Goal: Task Accomplishment & Management: Use online tool/utility

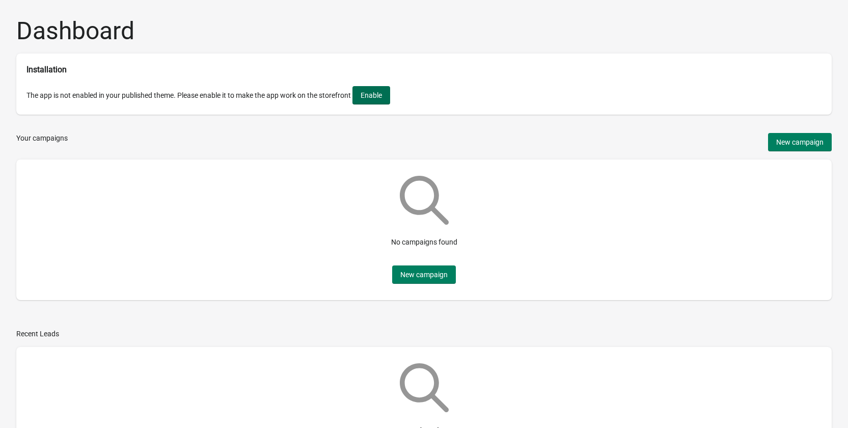
click at [380, 104] on button "Enable" at bounding box center [372, 95] width 38 height 18
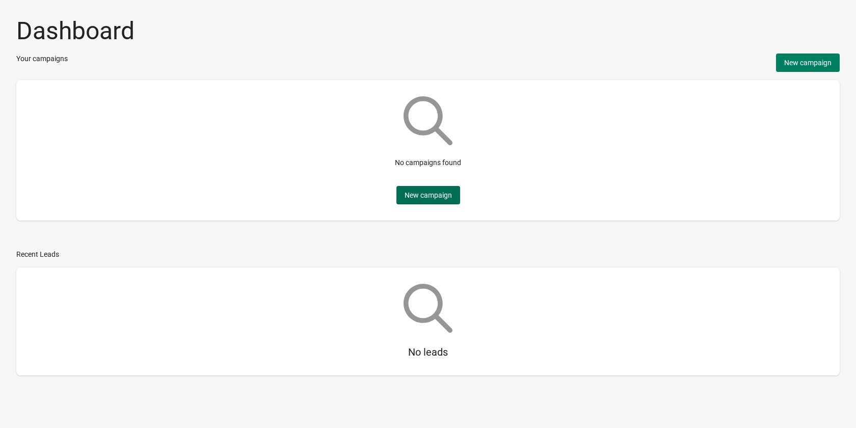
click at [423, 204] on button "New campaign" at bounding box center [428, 195] width 64 height 18
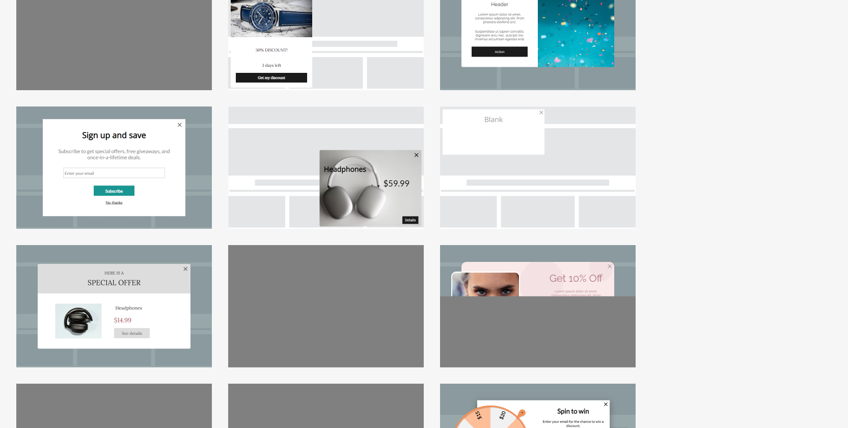
scroll to position [102, 0]
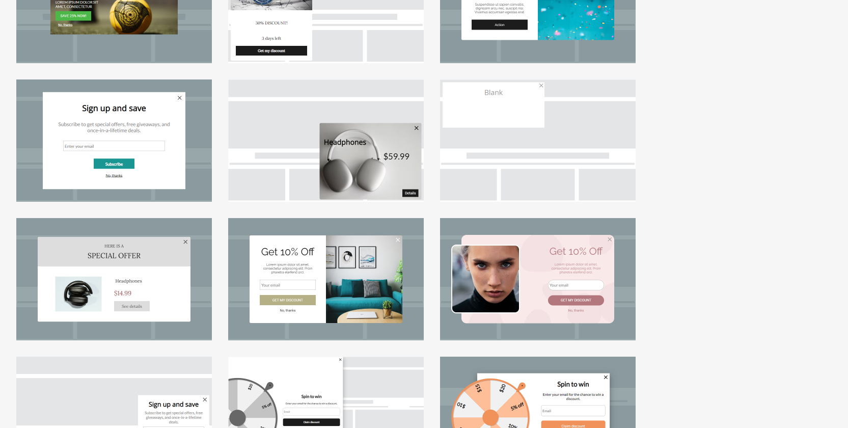
click at [505, 267] on div at bounding box center [538, 279] width 196 height 122
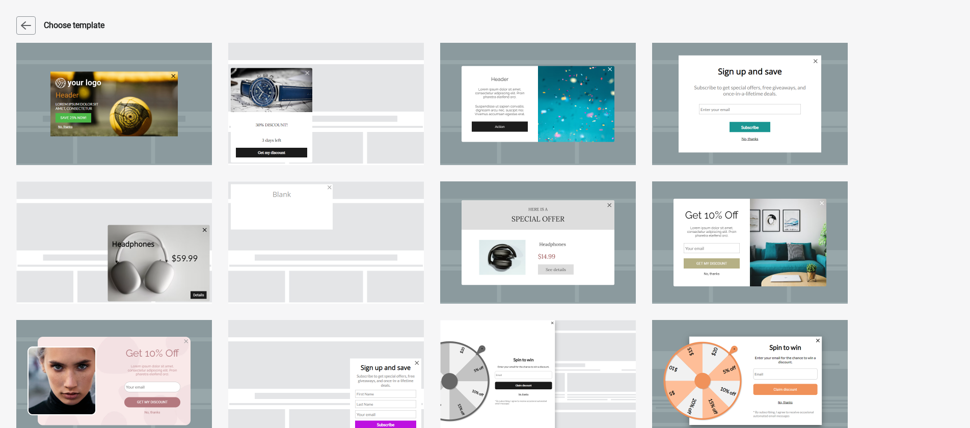
select select "center"
select select "dark"
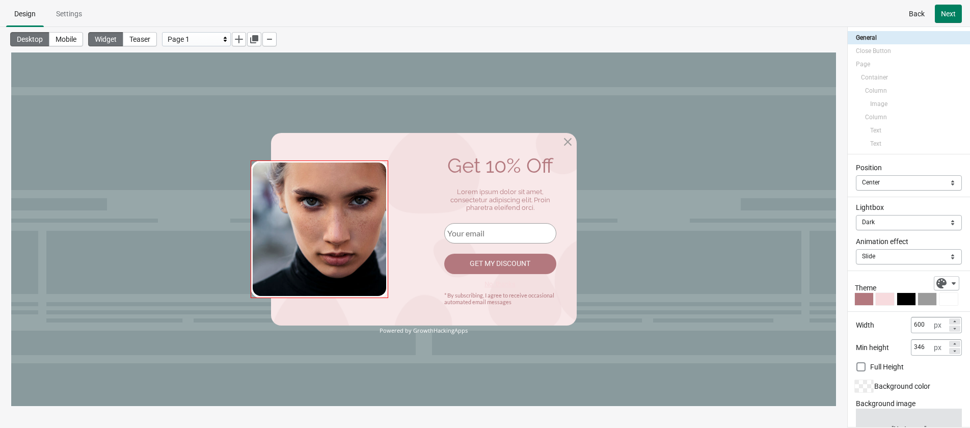
click at [345, 223] on img at bounding box center [320, 230] width 138 height 138
select select "both"
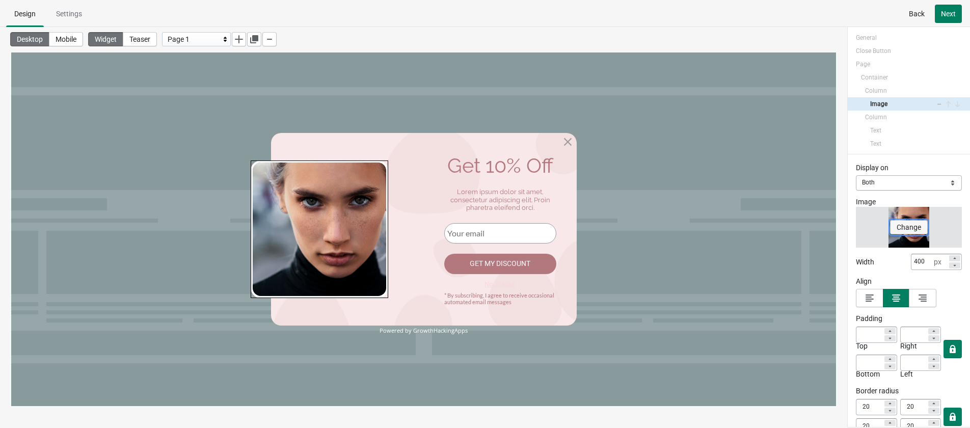
click at [856, 225] on span "Change" at bounding box center [909, 227] width 24 height 8
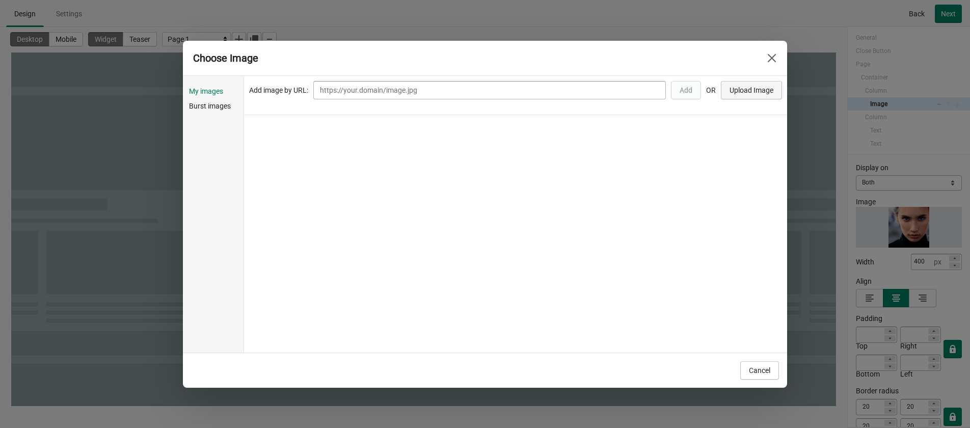
click at [770, 91] on span "Upload Image" at bounding box center [752, 90] width 44 height 8
click at [281, 144] on span "Choose" at bounding box center [285, 147] width 24 height 8
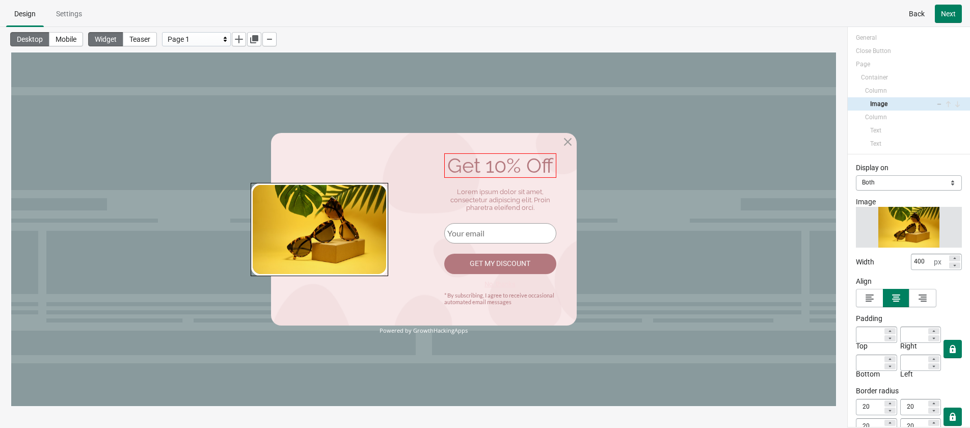
click at [496, 172] on div "Get 10% Off" at bounding box center [500, 165] width 112 height 24
select select "both"
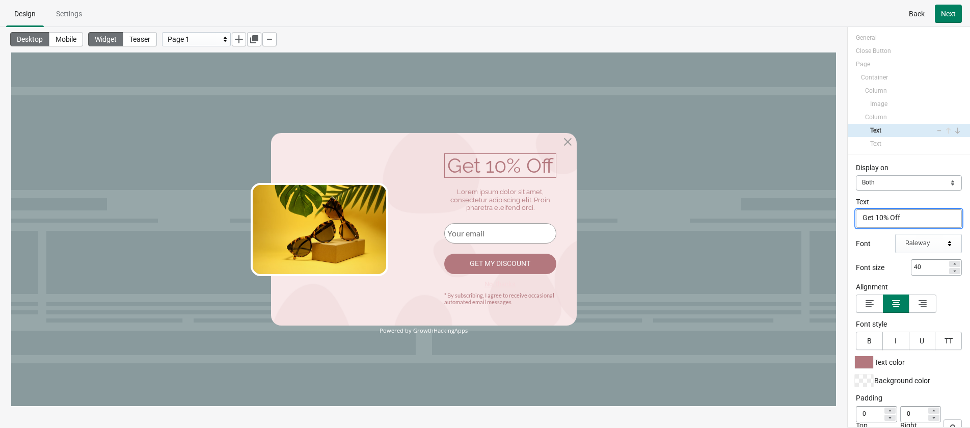
click at [856, 219] on textarea "Get 10% Off" at bounding box center [909, 218] width 106 height 18
type textarea "Get 5% Off"
click at [853, 248] on div "Display on Mobile Desktop Both Both Text Get 5% Off Get 5% Off Font Raleway Fon…" at bounding box center [909, 290] width 122 height 273
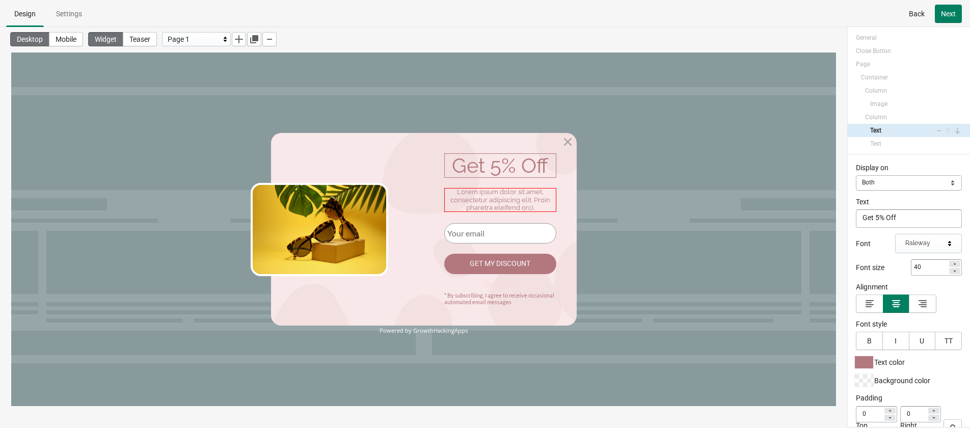
click at [491, 207] on div "Lorem ipsum dolor sit amet, consectetur adipiscing elit. Proin pharetra eleifen…" at bounding box center [500, 200] width 112 height 24
select select "both"
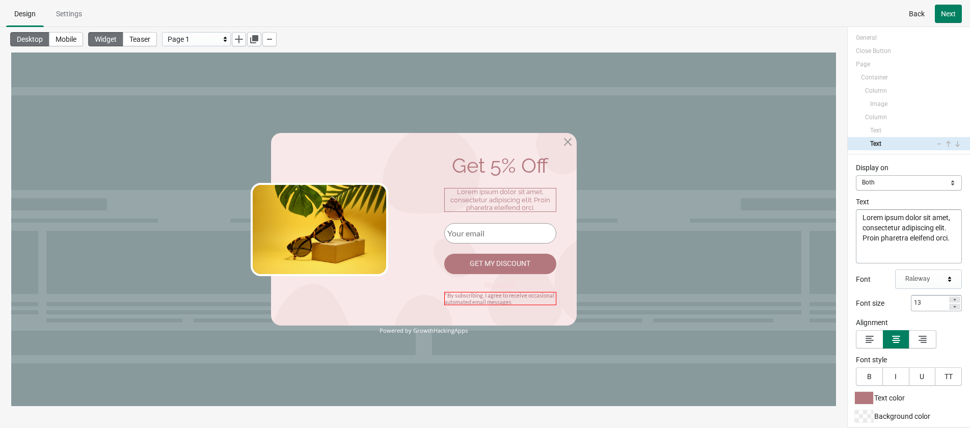
click at [486, 299] on div "* By subscribing, I agree to receive occasional automated email messages" at bounding box center [500, 298] width 112 height 13
select select "both"
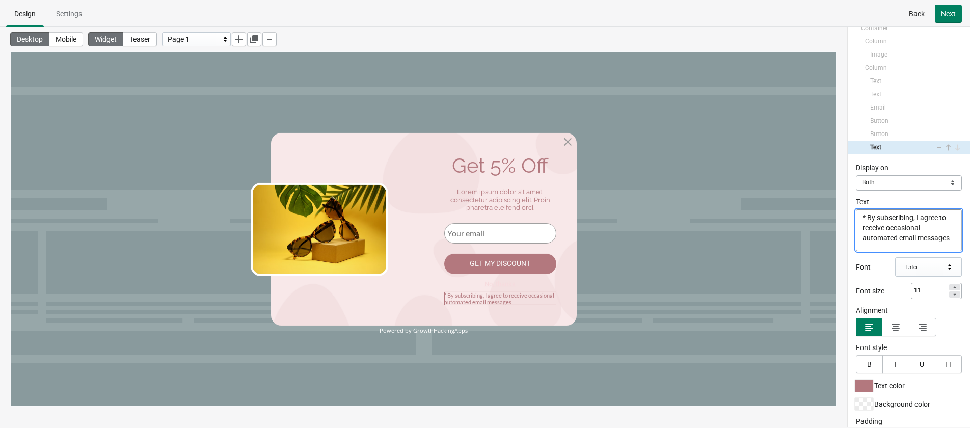
scroll to position [5, 0]
drag, startPoint x: 866, startPoint y: 216, endPoint x: 928, endPoint y: 255, distance: 73.5
click at [856, 255] on div "Display on Mobile Desktop Both Both Text * By subscribing, I agree to receive o…" at bounding box center [909, 290] width 122 height 273
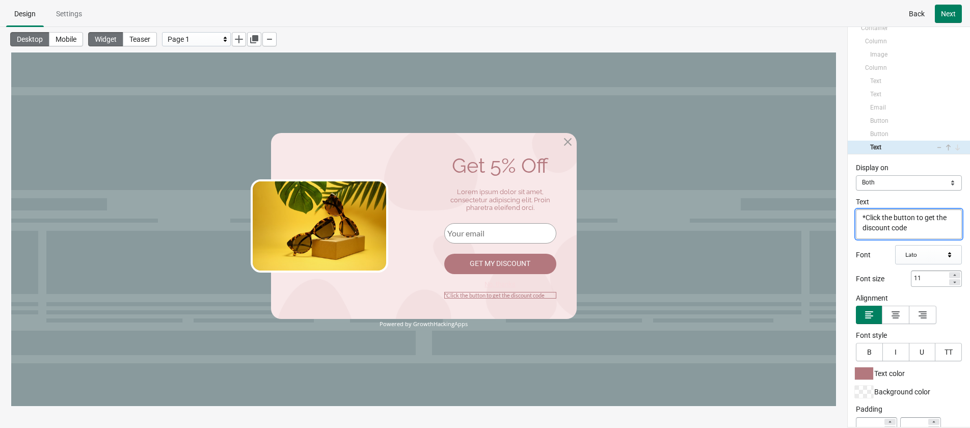
scroll to position [0, 0]
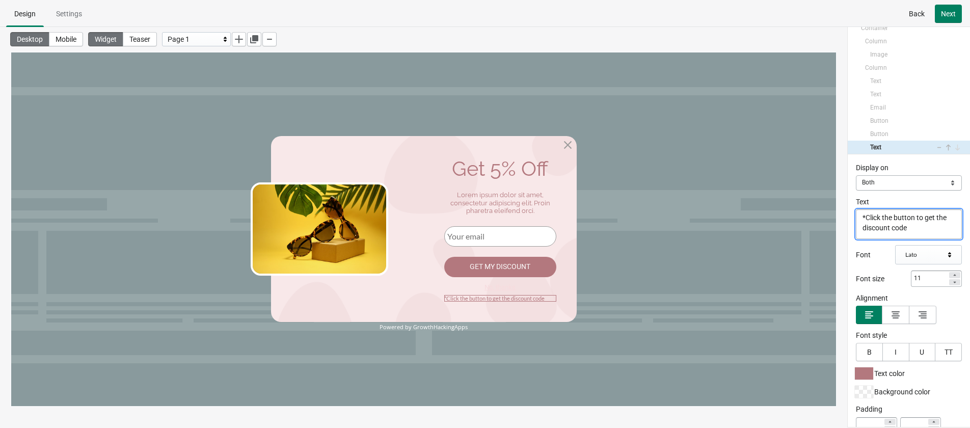
type textarea "*Click the button to get the discount code"
click at [438, 327] on div "Powered by GrowthHackingApps" at bounding box center [424, 327] width 306 height 7
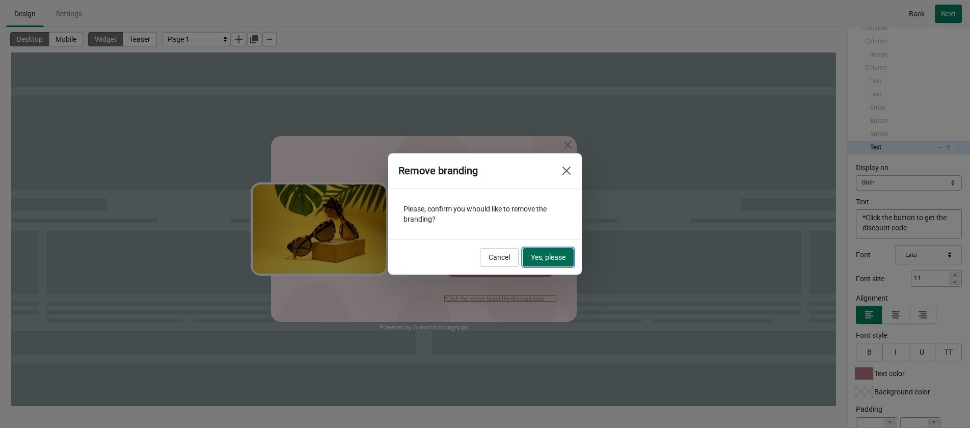
click at [538, 255] on span "Yes, please" at bounding box center [548, 257] width 35 height 8
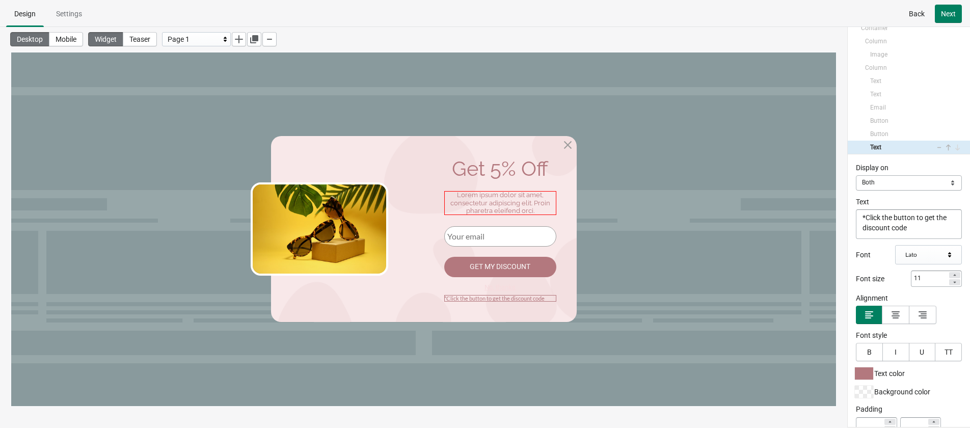
click at [502, 212] on div "Lorem ipsum dolor sit amet, consectetur adipiscing elit. Proin pharetra eleifen…" at bounding box center [500, 203] width 112 height 24
select select "both"
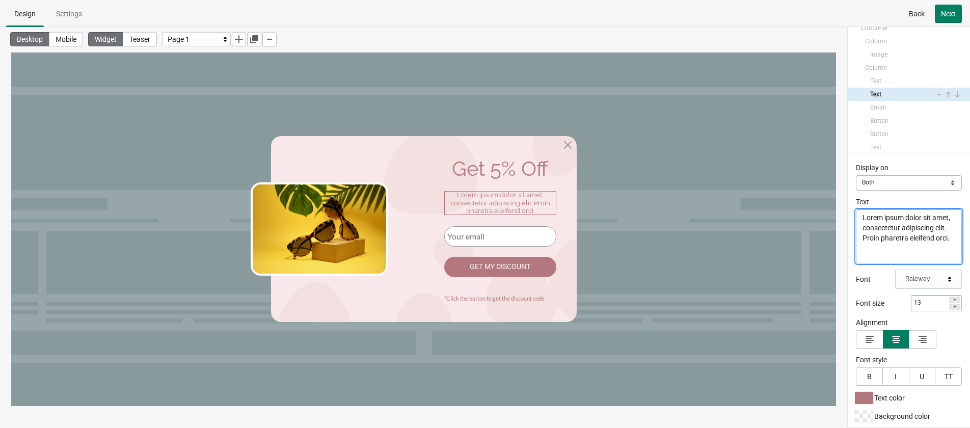
click at [856, 234] on textarea "Lorem ipsum dolor sit amet, consectetur adipiscing elit. Proin pharetra eleifen…" at bounding box center [909, 236] width 106 height 54
paste textarea "Get an unconditional 5% discount on your first order, so hurry up!"
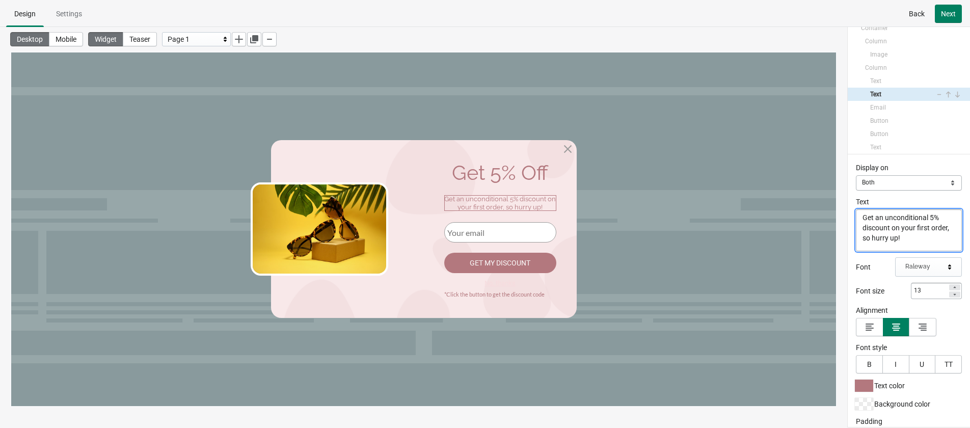
type textarea "Get an unconditional 5% discount on your first order, so hurry up!"
click at [848, 251] on div "Display on Mobile Desktop Both Both Text Get an unconditional 5% discount on yo…" at bounding box center [909, 290] width 122 height 273
click at [856, 15] on button "Next" at bounding box center [948, 14] width 27 height 18
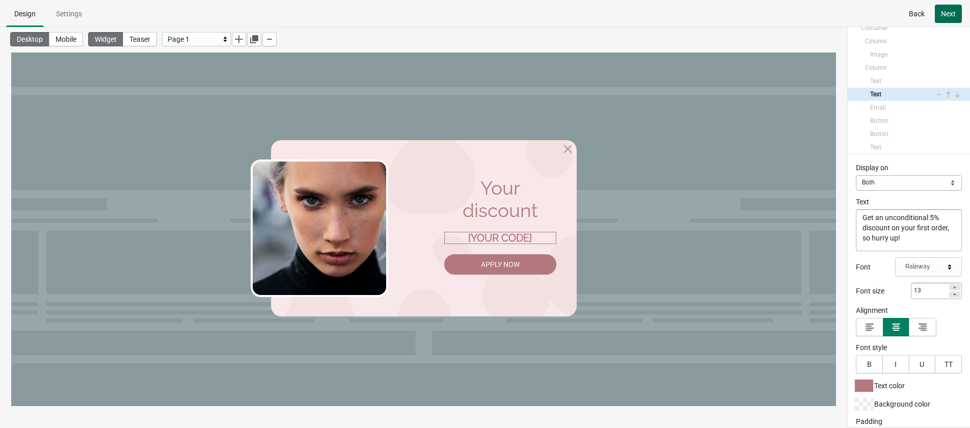
scroll to position [15, 0]
select select "both"
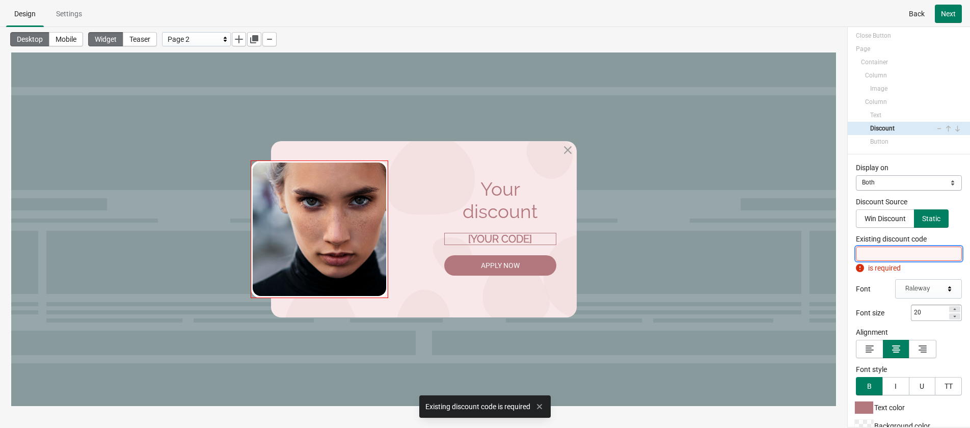
click at [332, 226] on img at bounding box center [320, 230] width 138 height 138
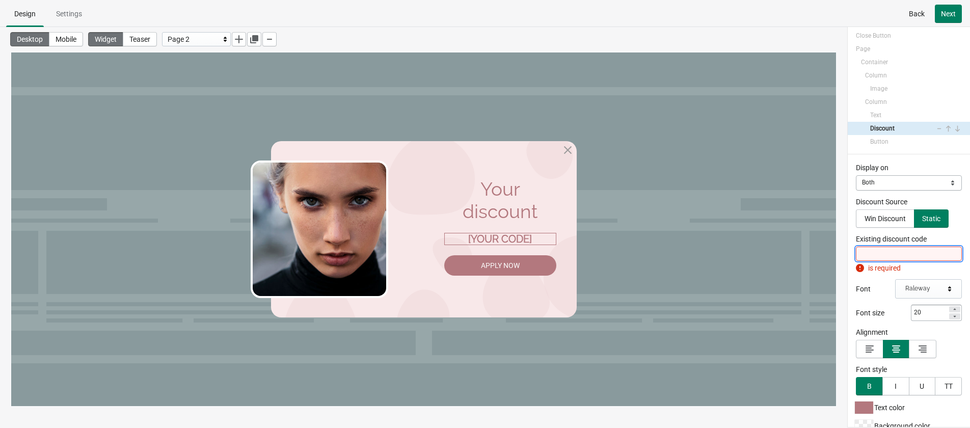
click at [856, 252] on input "Existing discount code" at bounding box center [909, 254] width 106 height 14
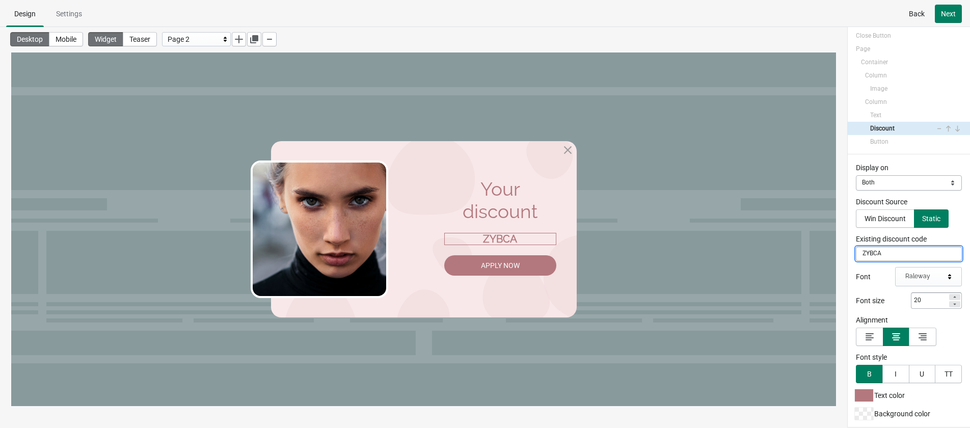
type input "ZYBCA"
click at [856, 271] on div "Display on Mobile Desktop Both Both Discount Source Win Discount Static Existin…" at bounding box center [909, 290] width 122 height 273
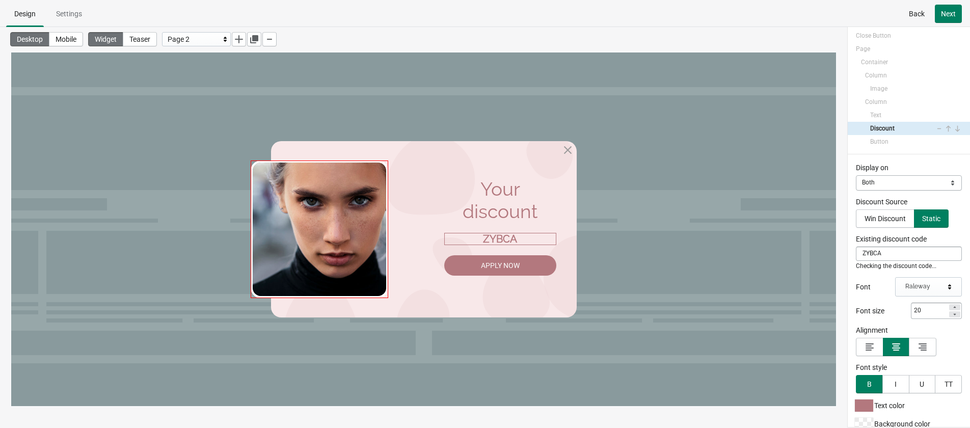
click at [341, 221] on img at bounding box center [320, 230] width 138 height 138
select select "both"
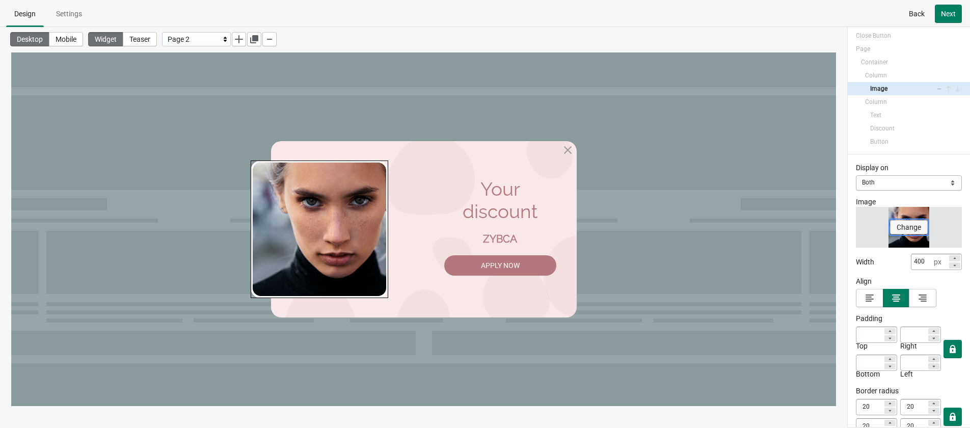
click at [856, 228] on span "Change" at bounding box center [909, 227] width 24 height 8
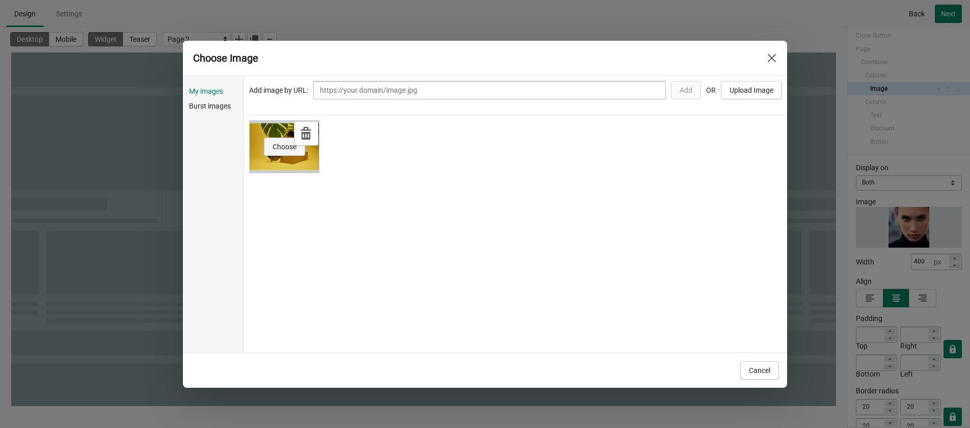
click at [284, 148] on span "Choose" at bounding box center [285, 147] width 24 height 8
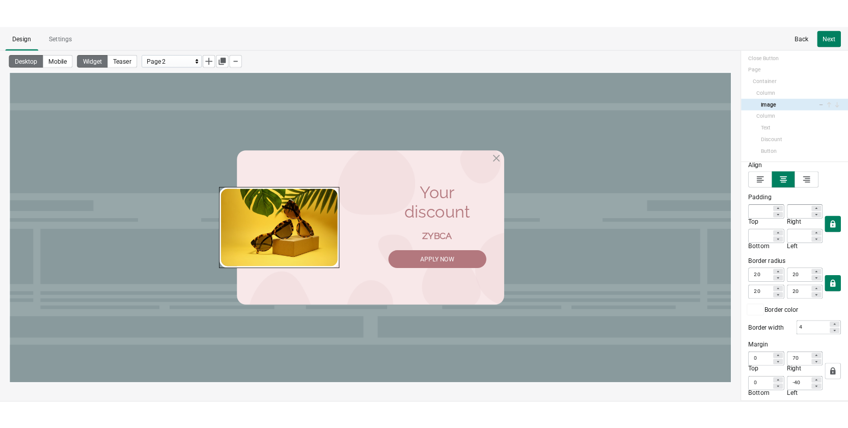
scroll to position [130, 0]
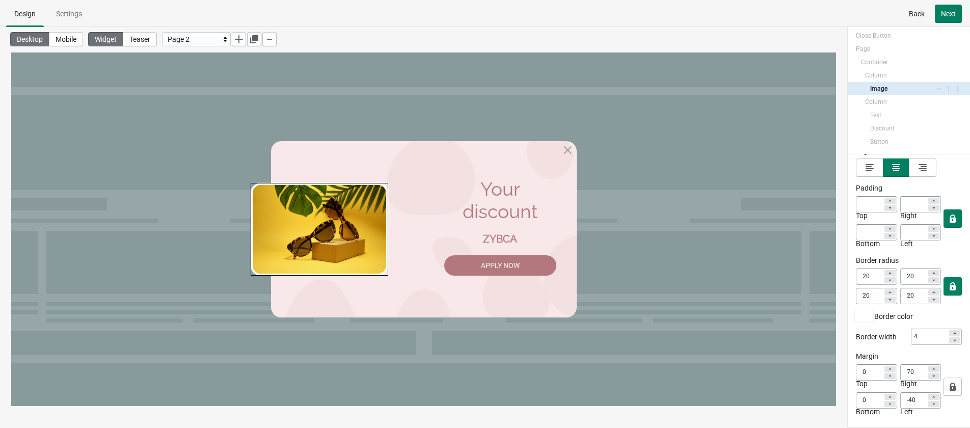
click at [856, 13] on span "Back" at bounding box center [917, 14] width 16 height 8
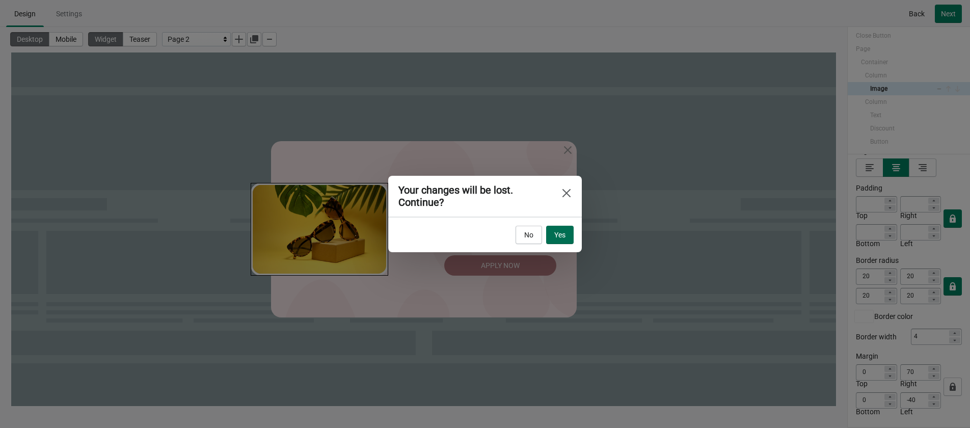
click at [562, 235] on span "Yes" at bounding box center [559, 235] width 11 height 8
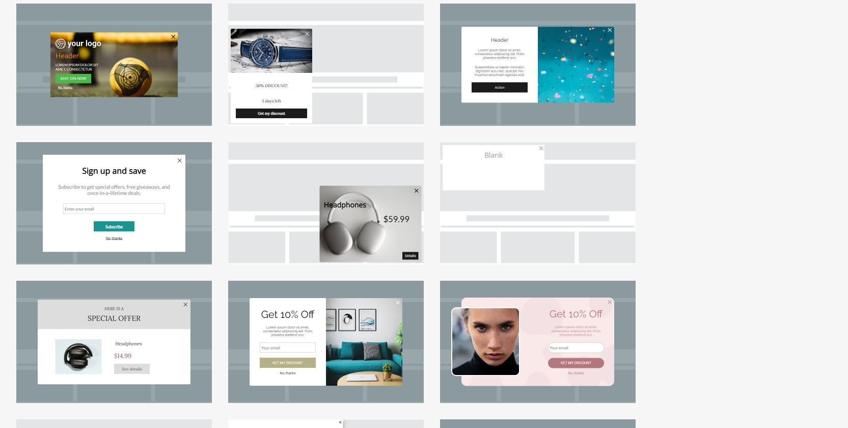
scroll to position [51, 0]
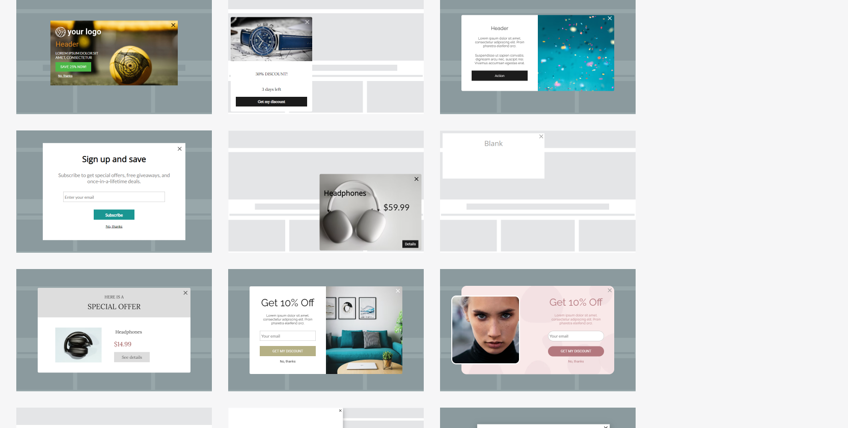
click at [536, 322] on div at bounding box center [538, 330] width 196 height 122
select select "center"
select select "dark"
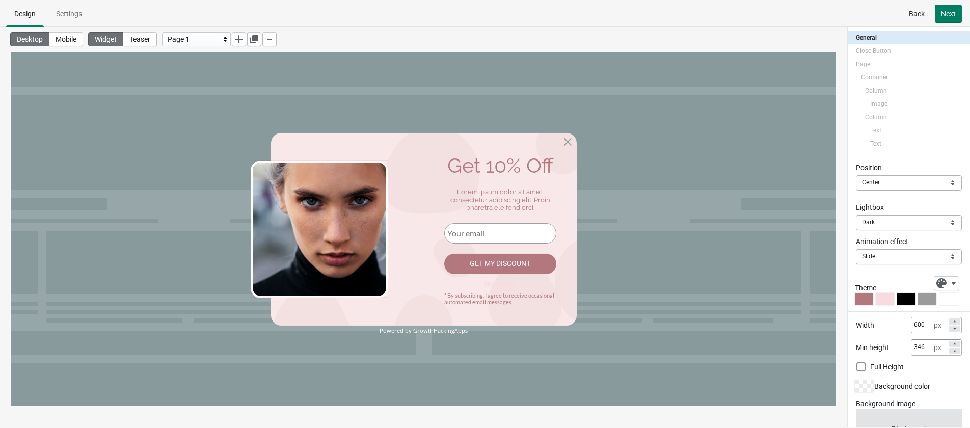
click at [341, 241] on img at bounding box center [320, 230] width 138 height 138
select select "both"
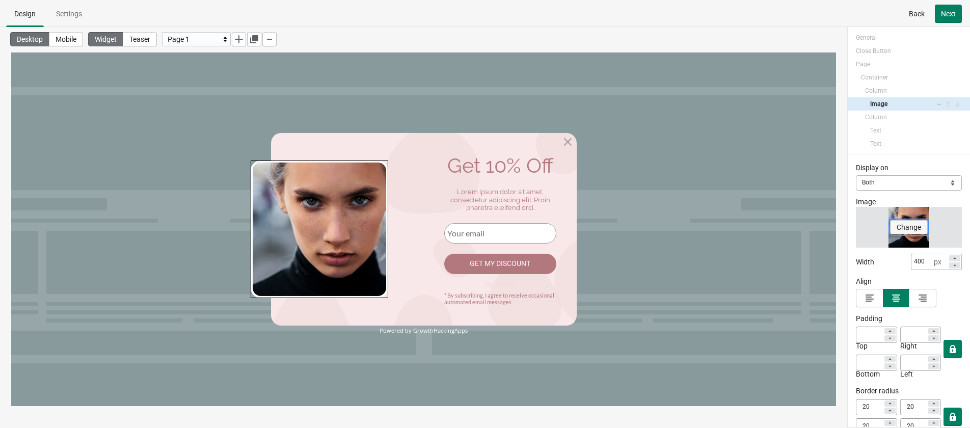
click at [856, 227] on span "Change" at bounding box center [909, 227] width 24 height 8
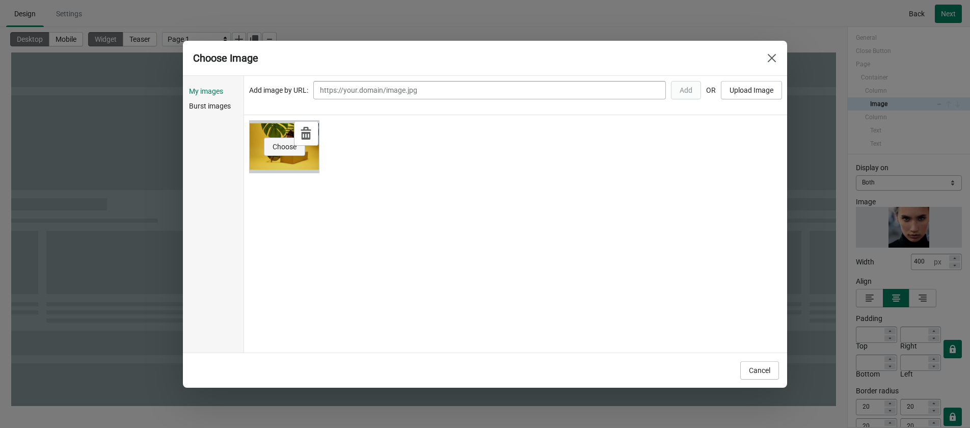
click at [290, 148] on span "Choose" at bounding box center [285, 147] width 24 height 8
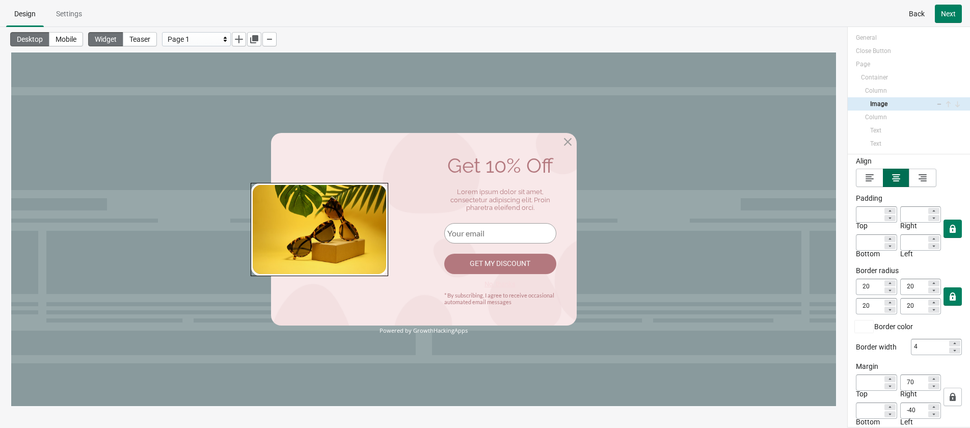
scroll to position [130, 0]
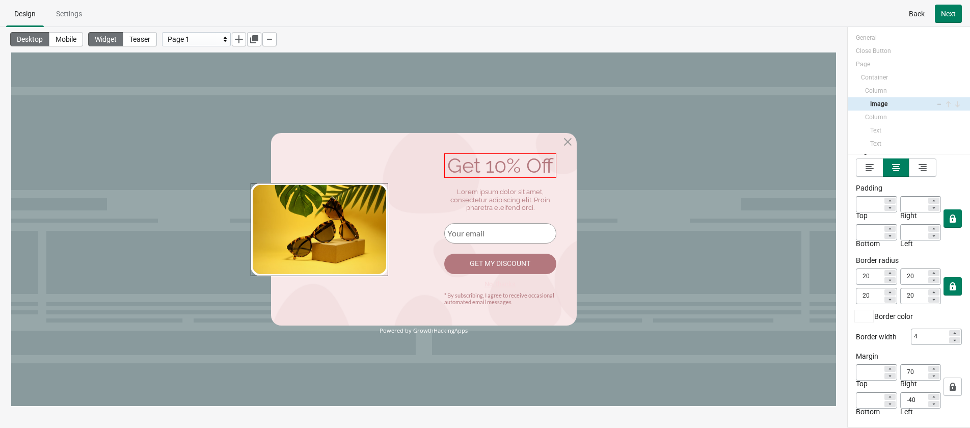
click at [492, 169] on div "Get 10% Off" at bounding box center [500, 165] width 112 height 24
select select "both"
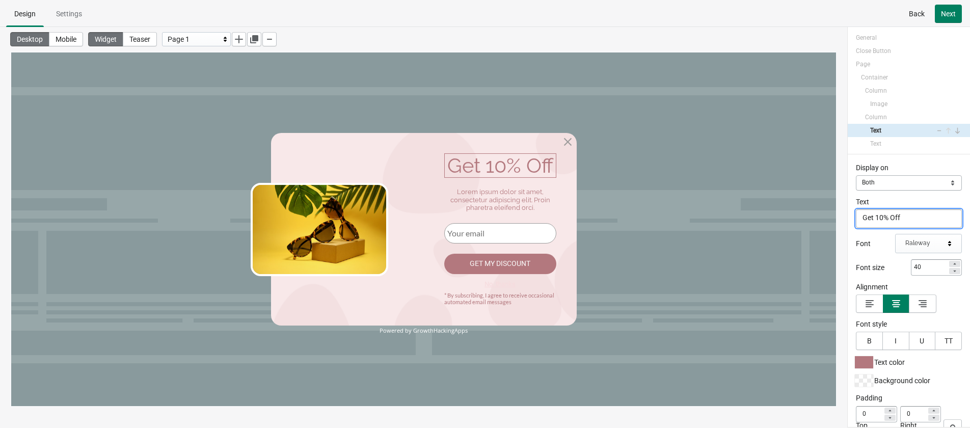
drag, startPoint x: 877, startPoint y: 219, endPoint x: 885, endPoint y: 218, distance: 7.8
click at [856, 218] on textarea "Get 10% Off" at bounding box center [909, 218] width 106 height 18
type textarea "Get 5% Off"
click at [498, 204] on div "Lorem ipsum dolor sit amet, consectetur adipiscing elit. Proin pharetra eleifen…" at bounding box center [500, 200] width 112 height 24
select select "both"
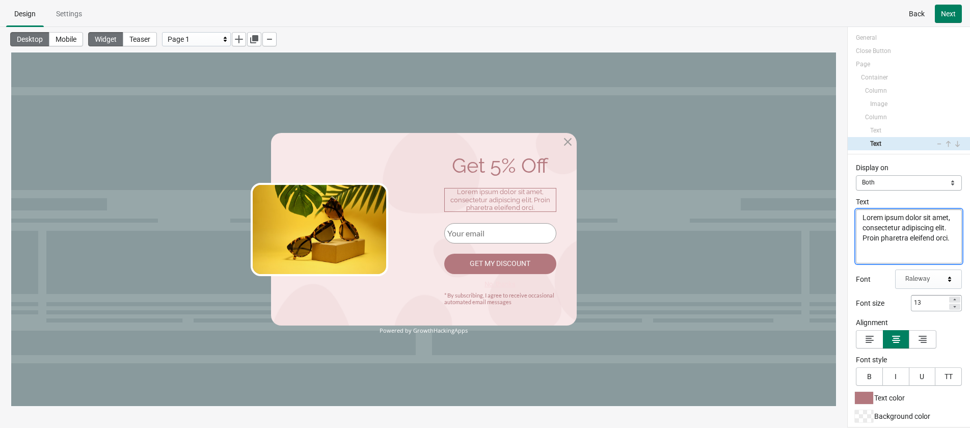
click at [856, 235] on textarea "Lorem ipsum dolor sit amet, consectetur adipiscing elit. Proin pharetra eleifen…" at bounding box center [909, 236] width 106 height 54
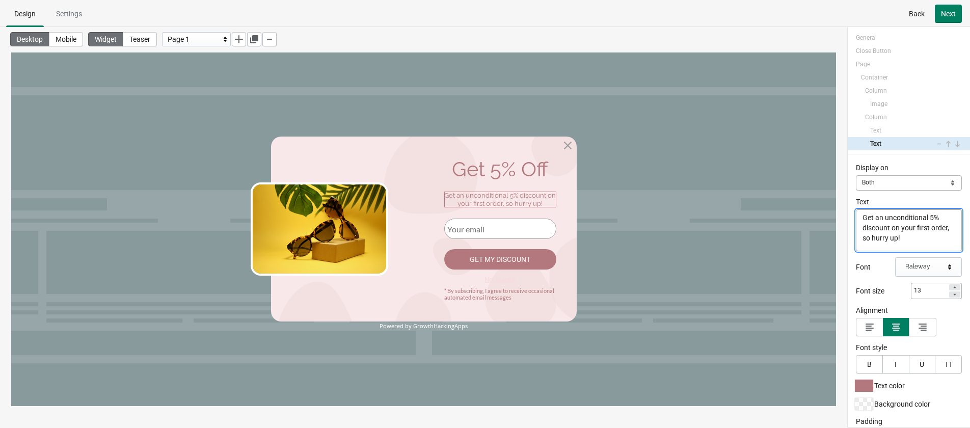
type textarea "Get an unconditional 5% discount on your first order, so hurry up!"
click at [501, 295] on div "* By subscribing, I agree to receive occasional automated email messages" at bounding box center [500, 293] width 112 height 13
select select "both"
click at [856, 219] on textarea "* By subscribing, I agree to receive occasional automated email messages" at bounding box center [909, 230] width 106 height 42
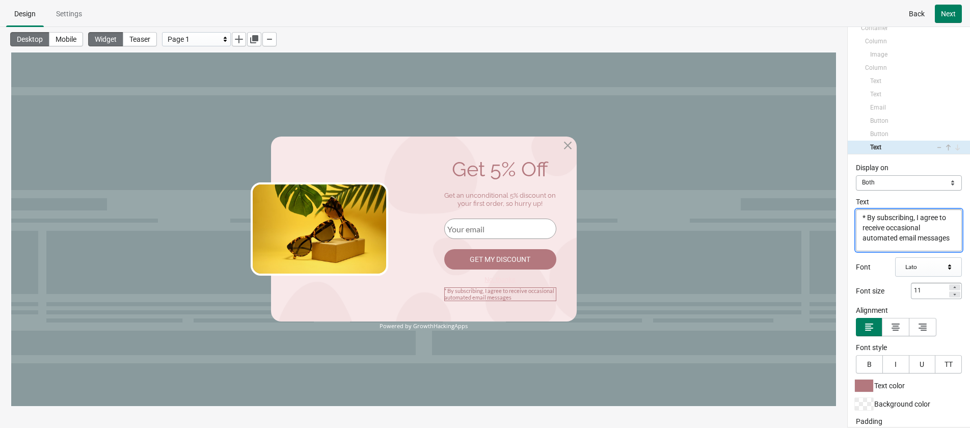
click at [856, 217] on textarea "* By subscribing, I agree to receive occasional automated email messages" at bounding box center [909, 230] width 106 height 42
drag, startPoint x: 869, startPoint y: 216, endPoint x: 906, endPoint y: 245, distance: 46.5
click at [856, 245] on textarea "* By subscribing, I agree to receive occasional automated email messages" at bounding box center [909, 230] width 106 height 42
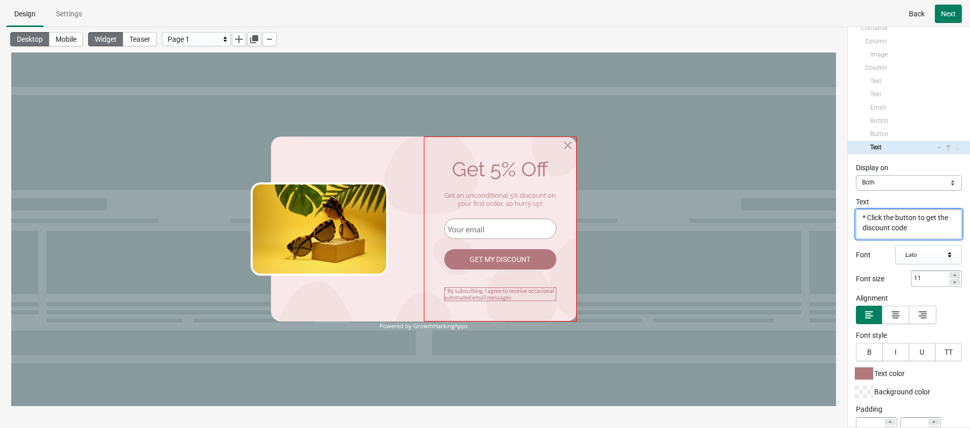
scroll to position [0, 0]
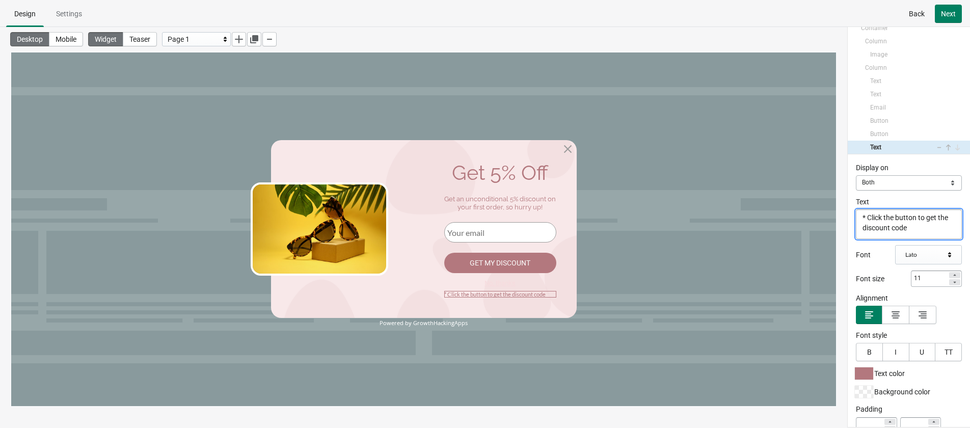
type textarea "* Click the button to get the discount code"
click at [437, 325] on div "Powered by GrowthHackingApps" at bounding box center [424, 322] width 306 height 7
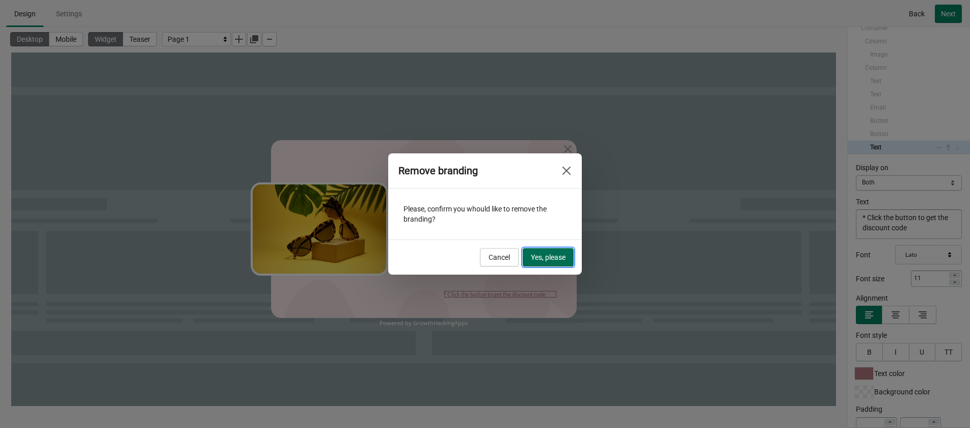
click at [544, 256] on span "Yes, please" at bounding box center [548, 257] width 35 height 8
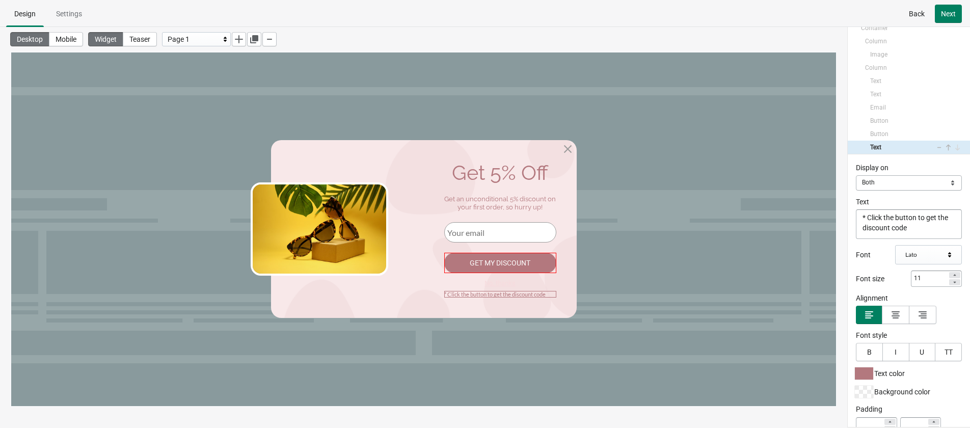
click at [503, 264] on div "Get my discount" at bounding box center [500, 263] width 112 height 20
select select "both"
select select "goToPage"
select select "1"
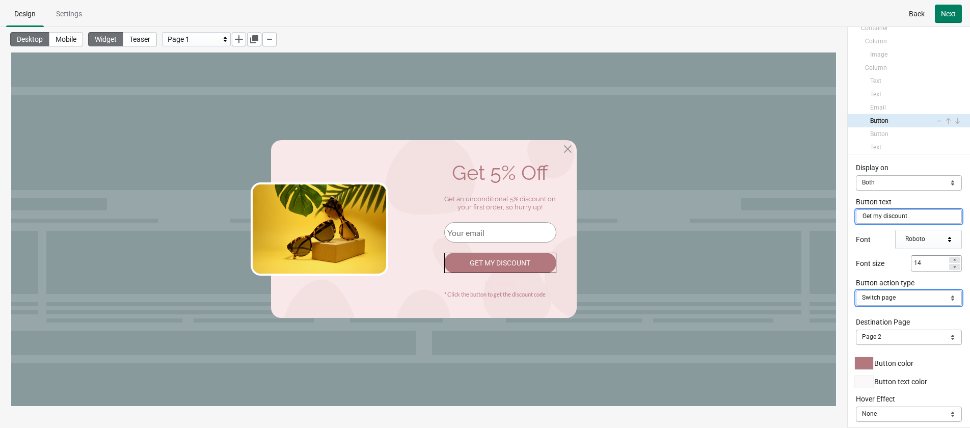
click at [856, 292] on select "Close Popup Open URL Switch page Apply discount code" at bounding box center [909, 297] width 106 height 15
select select "applyDiscount"
click at [856, 290] on select "Close Popup Open URL Switch page Apply discount code" at bounding box center [909, 297] width 106 height 15
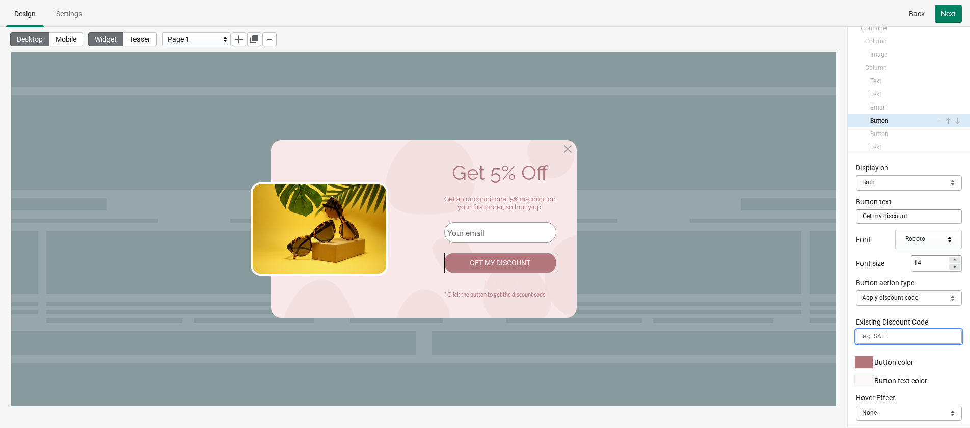
click at [856, 335] on input "Existing Discount Code" at bounding box center [909, 337] width 106 height 14
type input "ZYBCA"
click at [856, 18] on button "Next" at bounding box center [948, 14] width 27 height 18
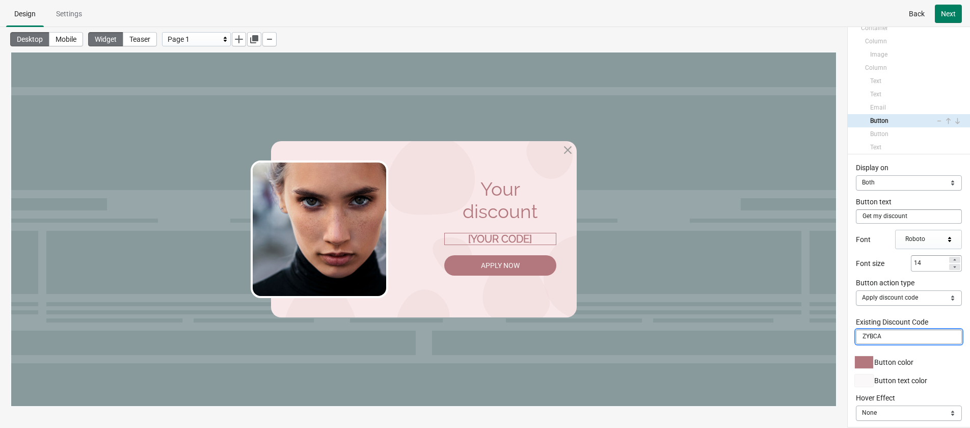
select select "both"
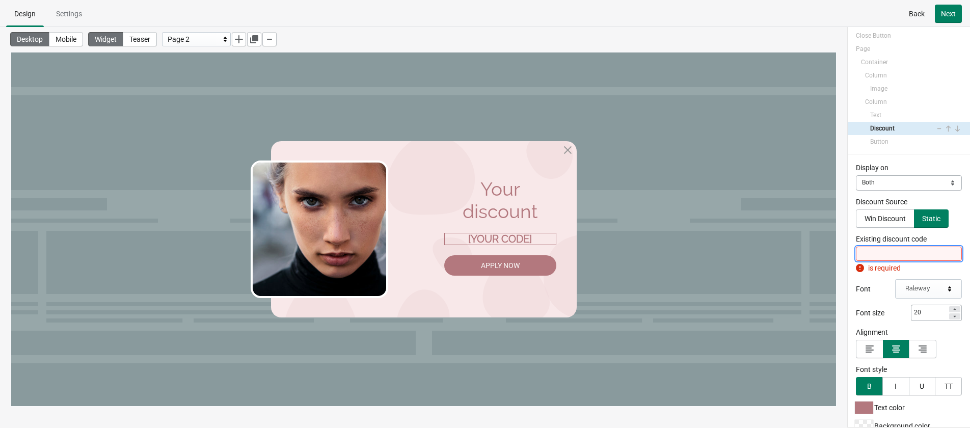
scroll to position [15, 0]
click at [856, 255] on input "Existing discount code" at bounding box center [909, 254] width 106 height 14
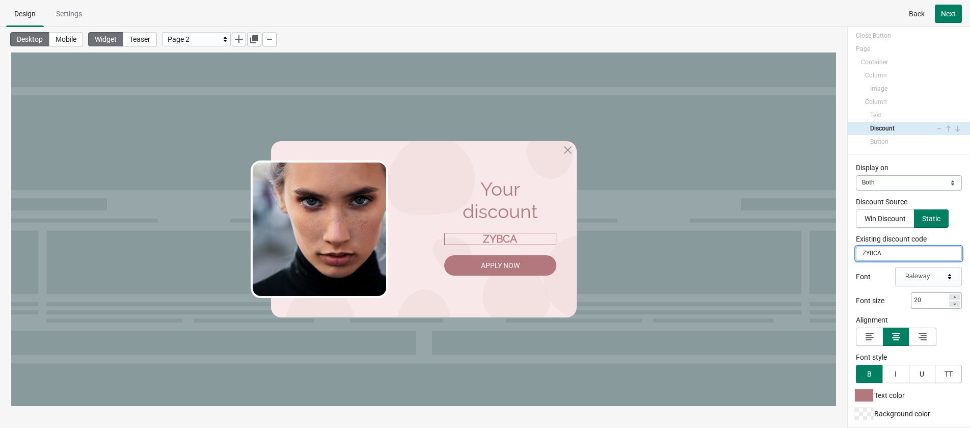
type input "ZYBCA"
click at [852, 278] on div "Display on Mobile Desktop Both Both Discount Source Win Discount Static Existin…" at bounding box center [909, 290] width 122 height 273
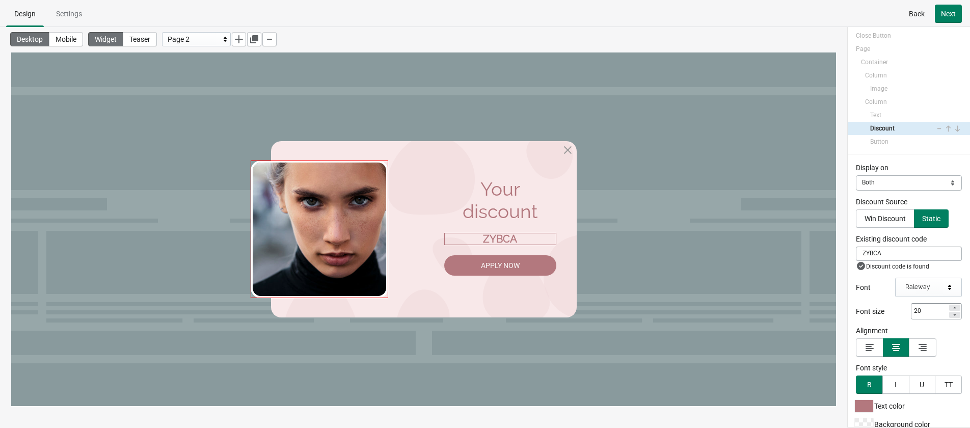
click at [333, 228] on img at bounding box center [320, 230] width 138 height 138
select select "both"
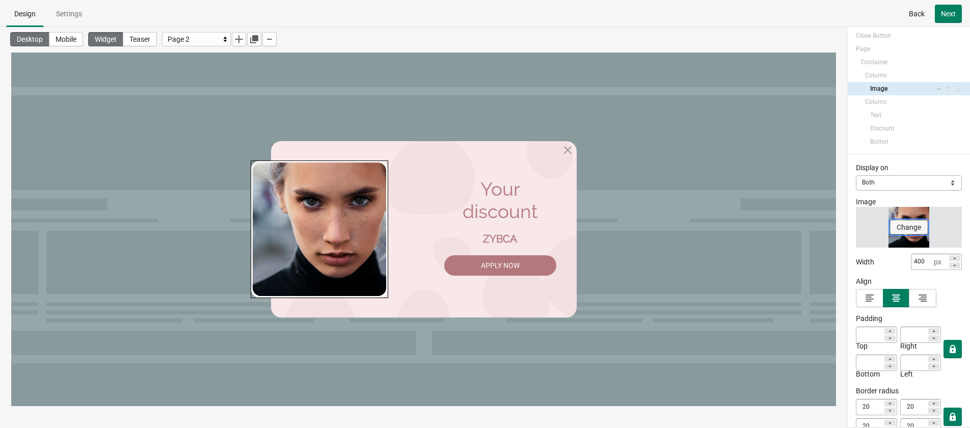
click at [856, 230] on span "Change" at bounding box center [909, 227] width 24 height 8
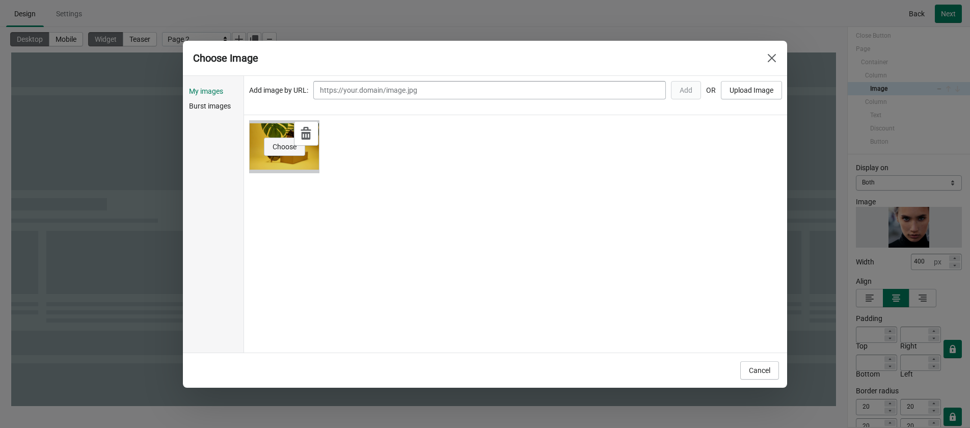
click at [279, 148] on span "Choose" at bounding box center [285, 147] width 24 height 8
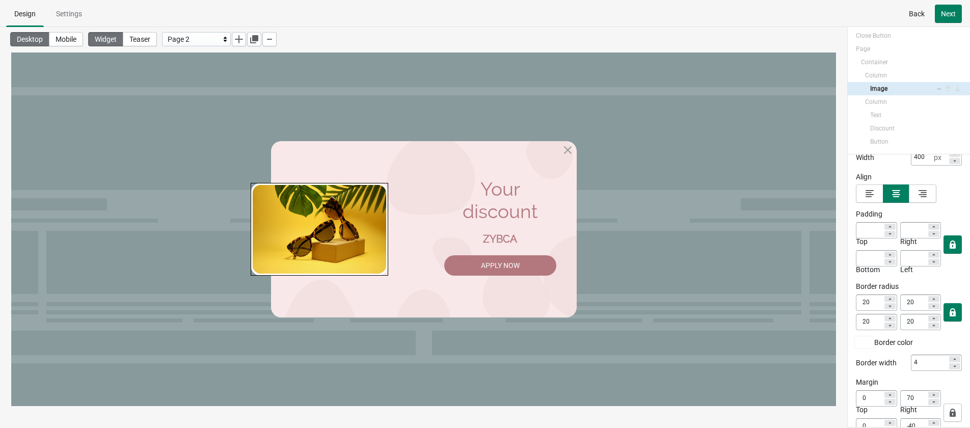
scroll to position [130, 0]
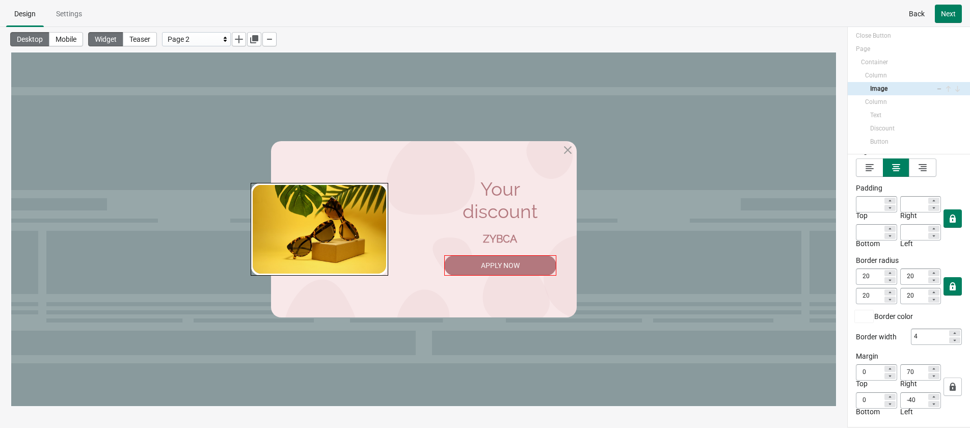
click at [482, 273] on div "Apply Now" at bounding box center [500, 265] width 112 height 20
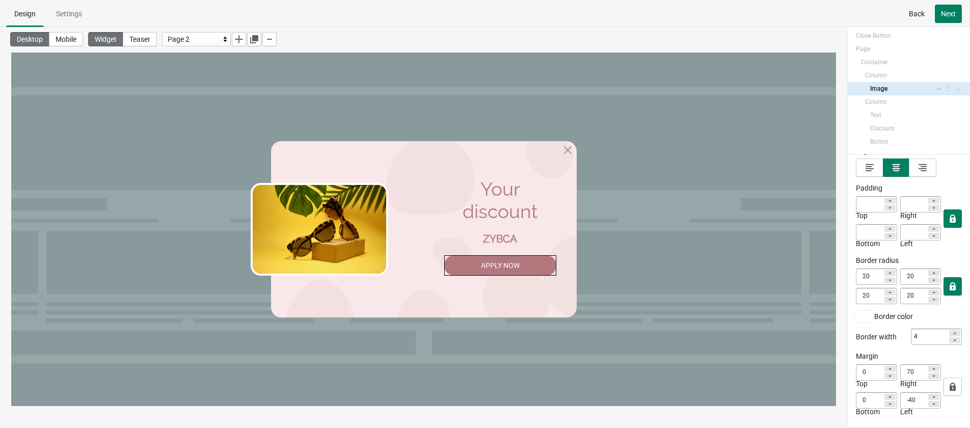
select select "both"
select select "applyDiscount"
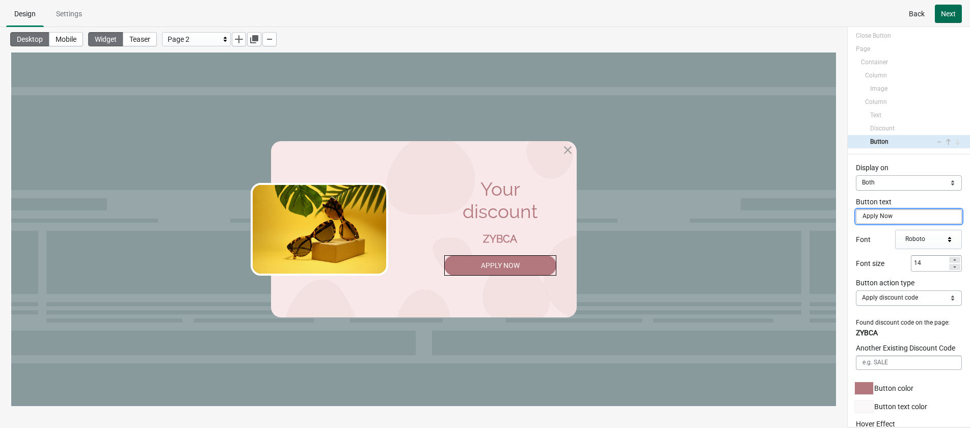
click at [856, 12] on span "Next" at bounding box center [948, 14] width 15 height 8
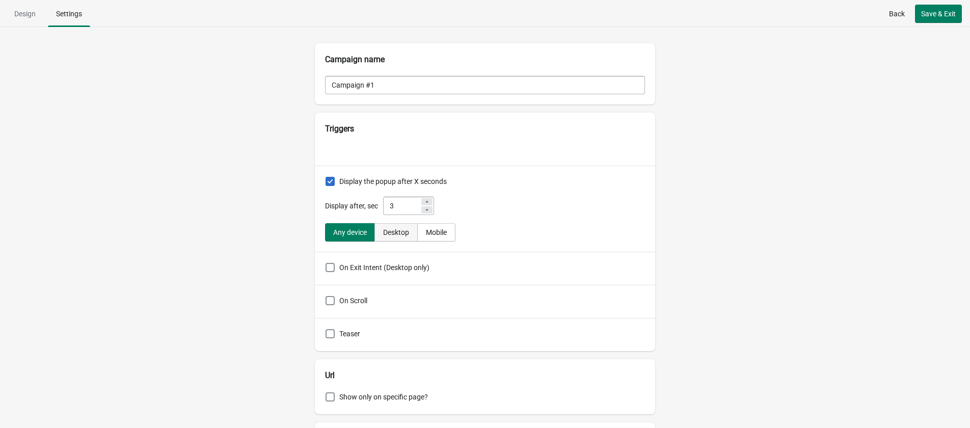
click at [402, 229] on div "Desktop" at bounding box center [396, 232] width 26 height 8
click at [348, 226] on button "Any device" at bounding box center [350, 232] width 51 height 18
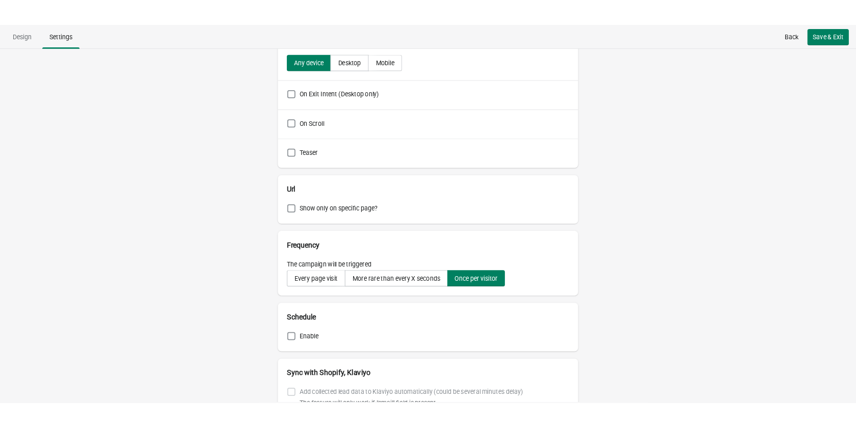
scroll to position [255, 0]
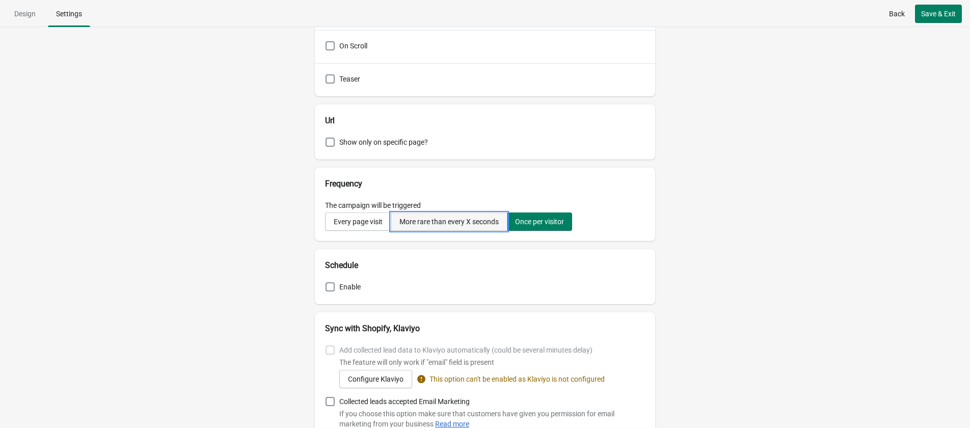
click at [442, 222] on div "More rare than every X seconds" at bounding box center [448, 222] width 99 height 8
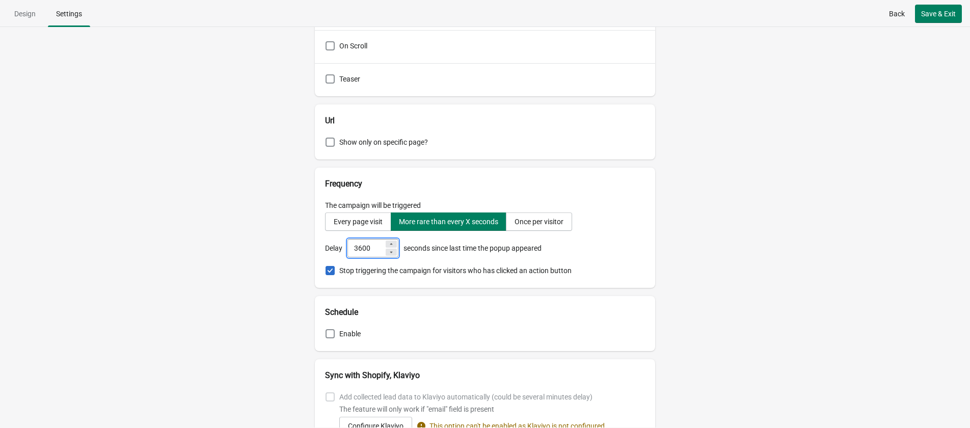
drag, startPoint x: 374, startPoint y: 245, endPoint x: 331, endPoint y: 247, distance: 43.3
click at [331, 247] on div "Delay 3600 seconds since last time the popup appeared" at bounding box center [485, 248] width 320 height 18
type input "300"
click at [277, 249] on div "Campaign name Campaign #1 Triggers Display the popup after X seconds Display af…" at bounding box center [485, 227] width 970 height 401
click at [856, 14] on span "Save & Exit" at bounding box center [938, 14] width 35 height 8
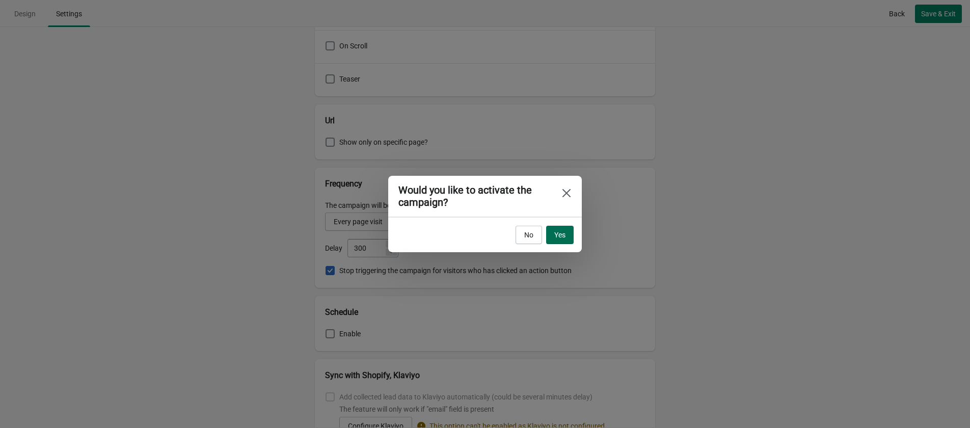
click at [562, 237] on span "Yes" at bounding box center [559, 235] width 11 height 8
